Goal: Navigation & Orientation: Go to known website

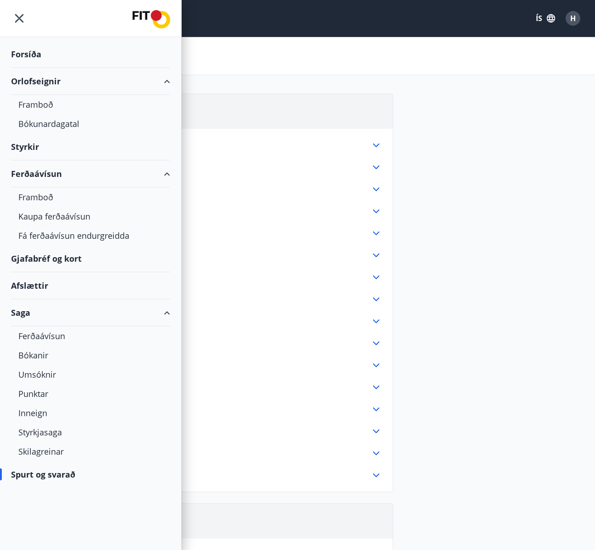
scroll to position [279, 0]
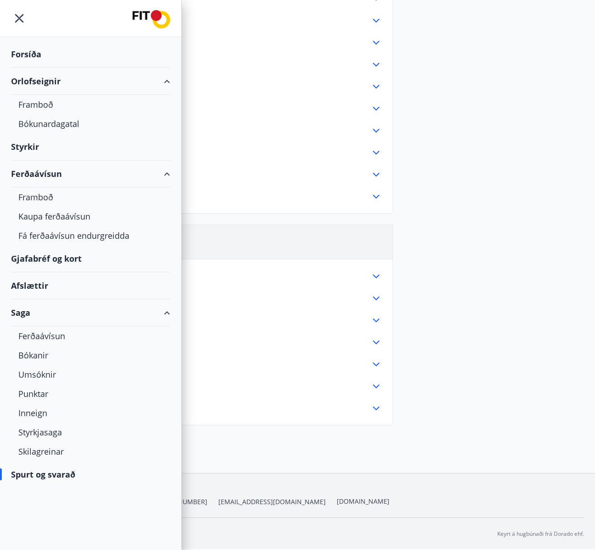
click at [467, 235] on div "Orlofseignir Reglur um opnun á leigur á orlofsvef FIT Tímabilið Janúar - maí (þ…" at bounding box center [297, 126] width 573 height 622
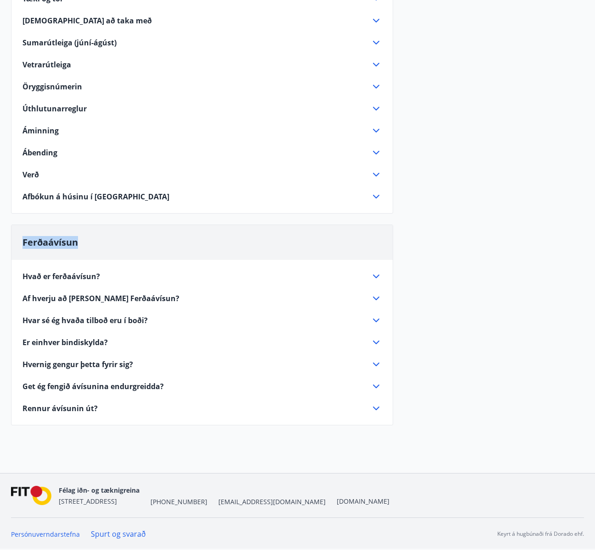
scroll to position [0, 0]
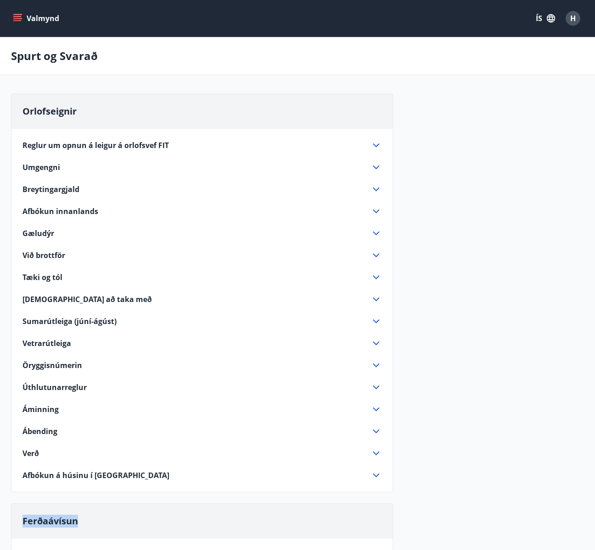
click at [20, 18] on icon "menu" at bounding box center [18, 18] width 10 height 1
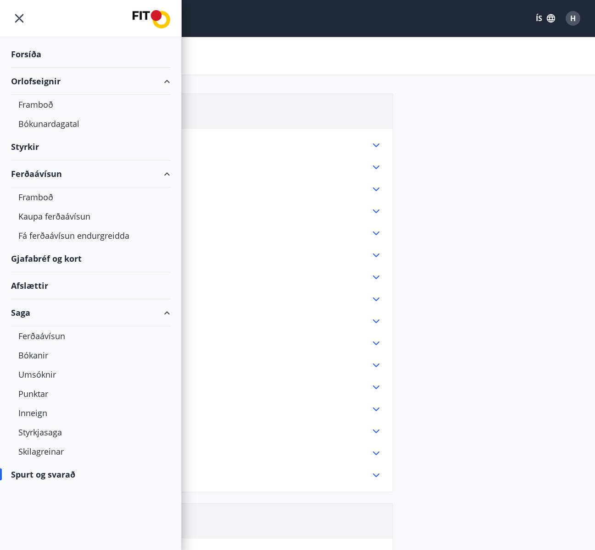
click at [35, 51] on div "Forsíða" at bounding box center [90, 54] width 159 height 27
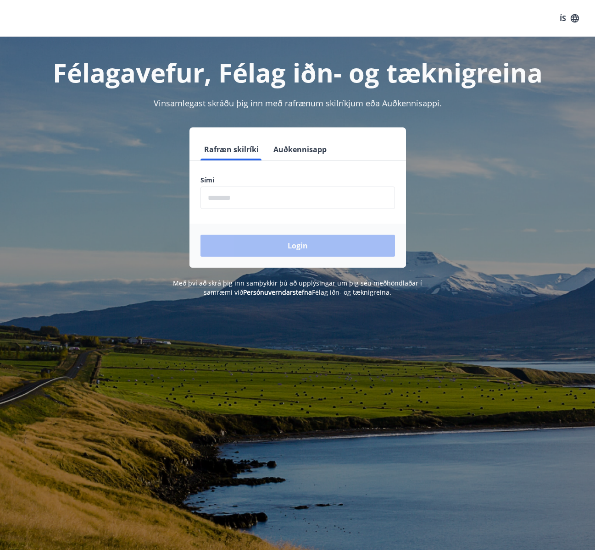
click at [299, 200] on input "phone" at bounding box center [297, 198] width 195 height 22
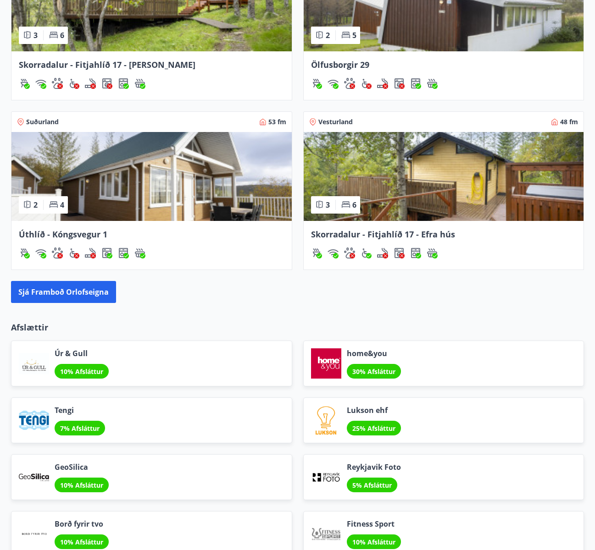
scroll to position [981, 0]
